Goal: Task Accomplishment & Management: Use online tool/utility

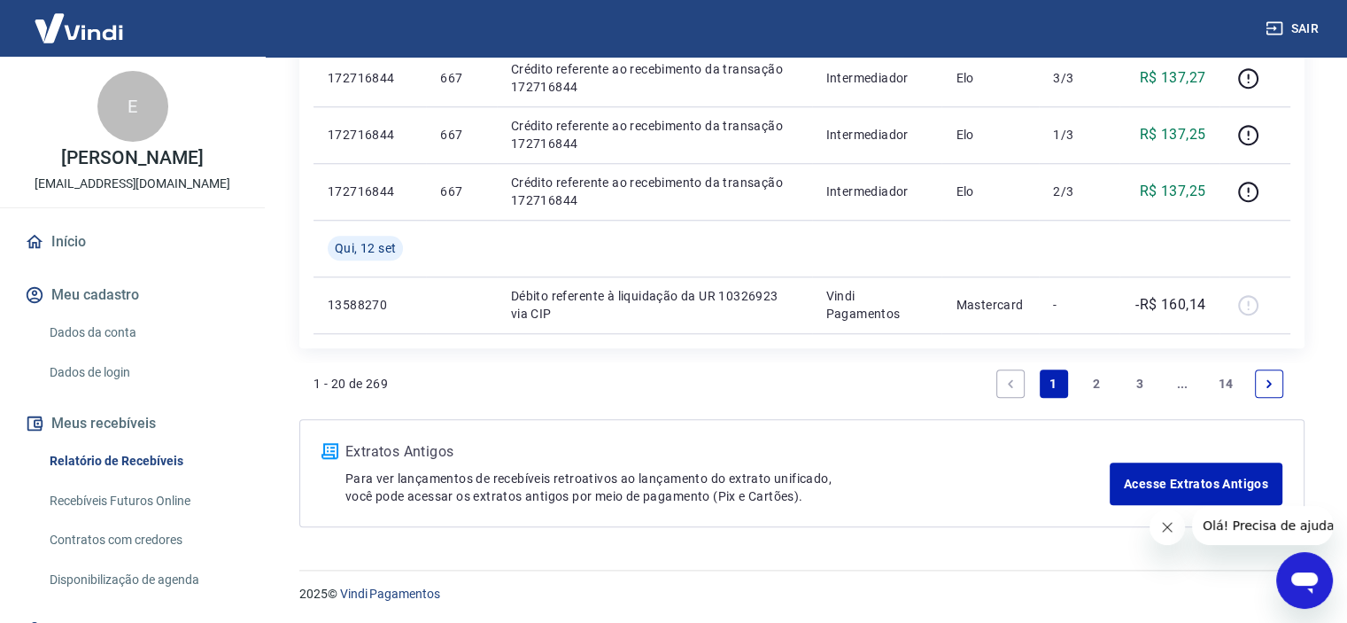
scroll to position [205, 0]
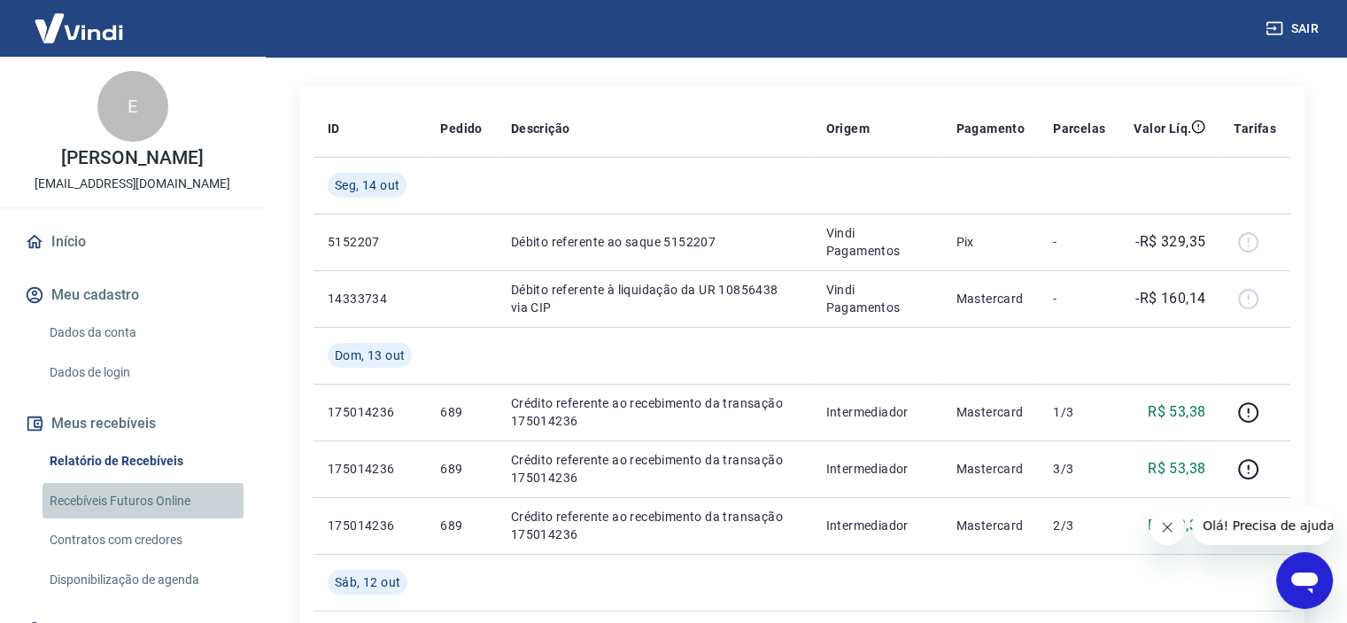
click at [148, 499] on link "Recebíveis Futuros Online" at bounding box center [143, 501] width 201 height 36
